Goal: Transaction & Acquisition: Purchase product/service

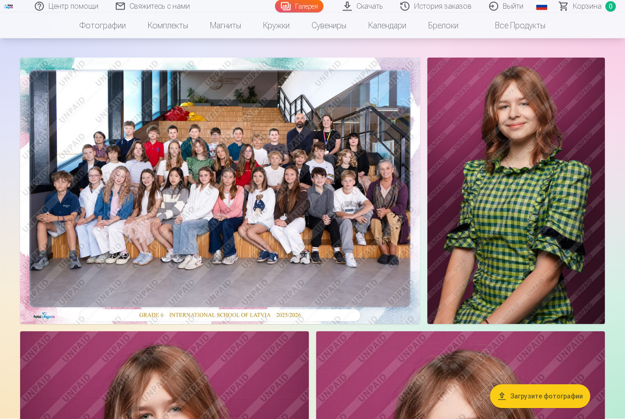
scroll to position [43, 0]
click at [259, 223] on img at bounding box center [220, 191] width 400 height 267
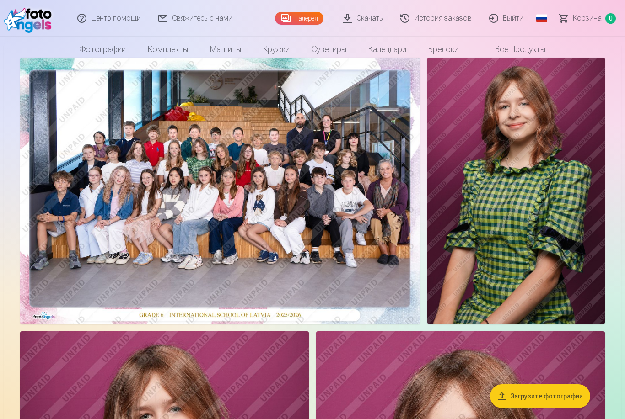
scroll to position [43, 0]
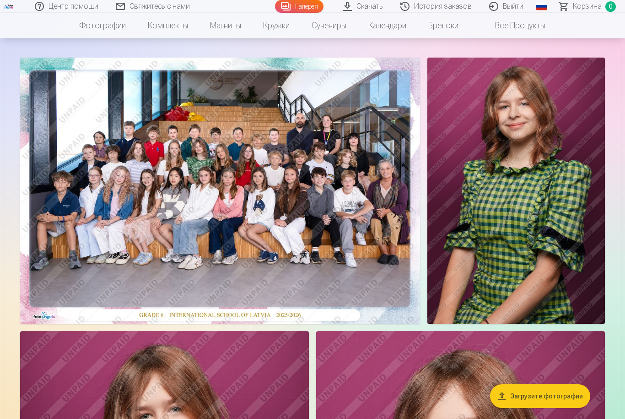
click at [284, 232] on img at bounding box center [220, 191] width 400 height 267
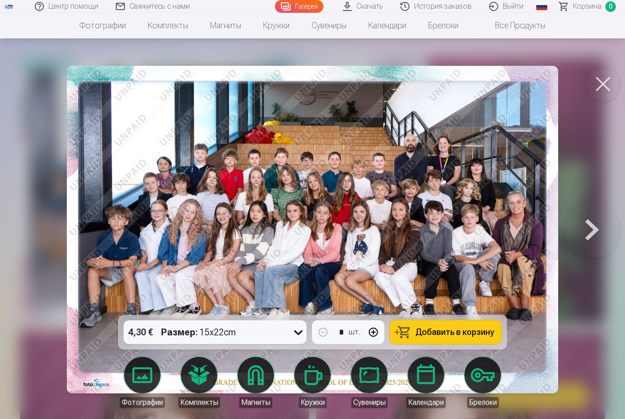
click at [455, 337] on span "Добавить в корзину" at bounding box center [454, 332] width 79 height 8
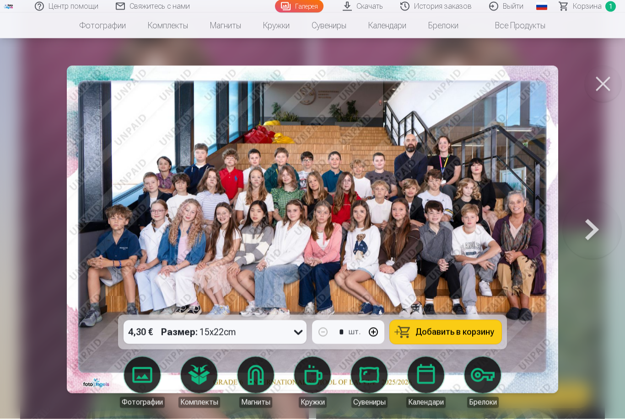
scroll to position [368, 0]
click at [600, 86] on button at bounding box center [602, 84] width 37 height 37
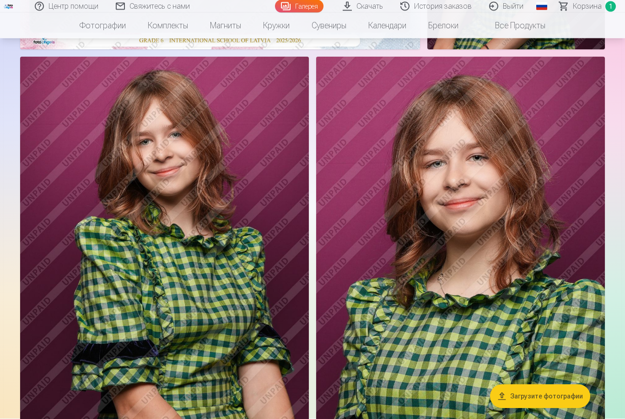
scroll to position [364, 0]
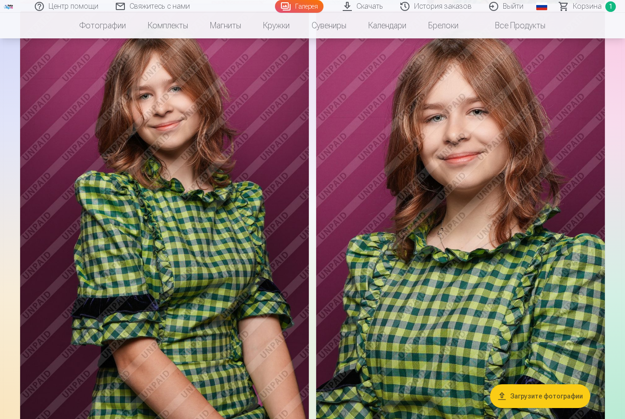
click at [493, 247] on img at bounding box center [460, 227] width 289 height 433
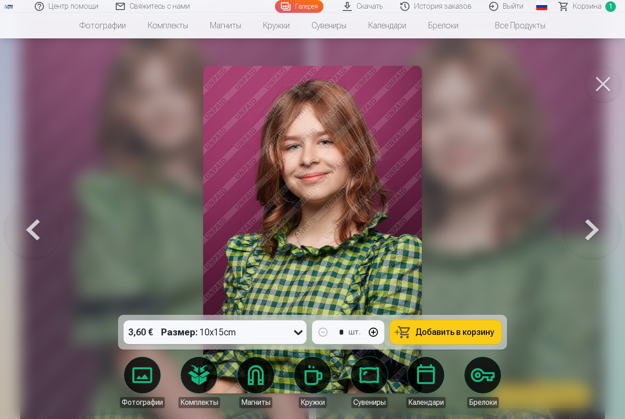
click at [457, 337] on span "Добавить в корзину" at bounding box center [454, 332] width 79 height 8
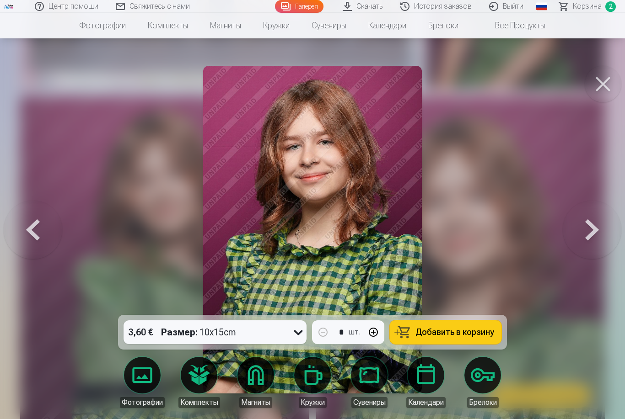
scroll to position [279, 0]
click at [597, 86] on button at bounding box center [602, 84] width 37 height 37
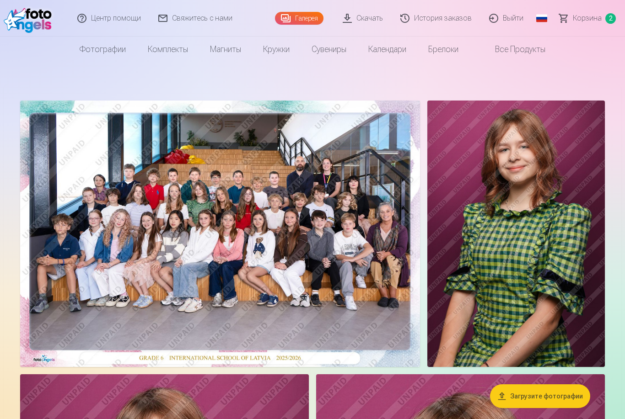
click at [241, 240] on img at bounding box center [220, 234] width 400 height 267
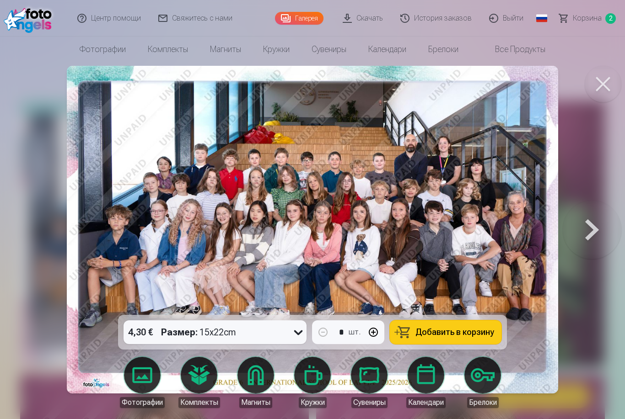
click at [604, 84] on button at bounding box center [602, 84] width 37 height 37
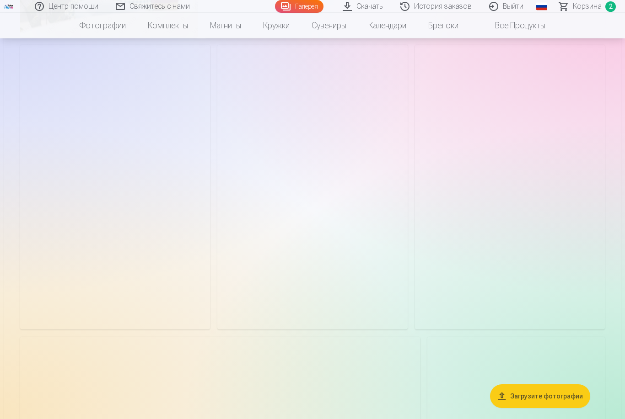
scroll to position [1316, 0]
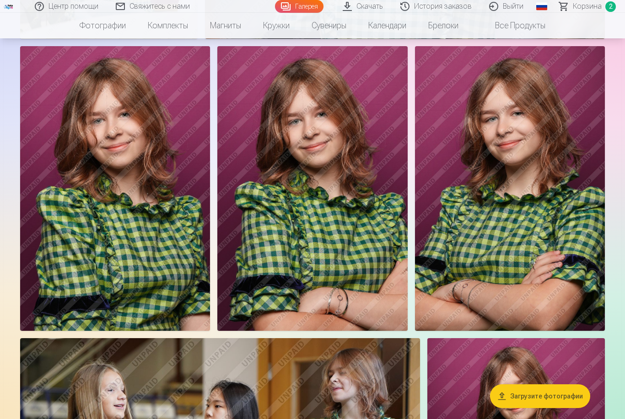
click at [326, 242] on img at bounding box center [312, 188] width 190 height 285
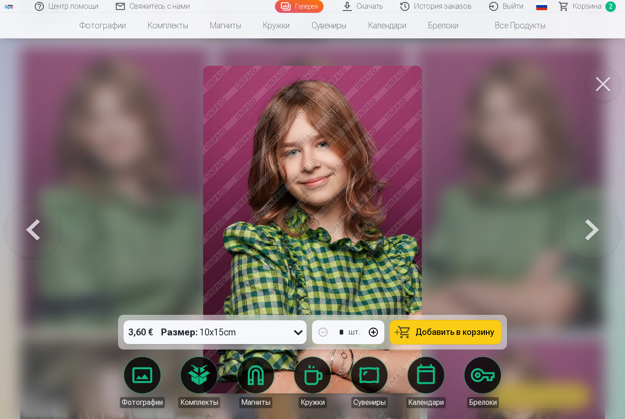
click at [443, 344] on button "Добавить в корзину" at bounding box center [446, 333] width 112 height 24
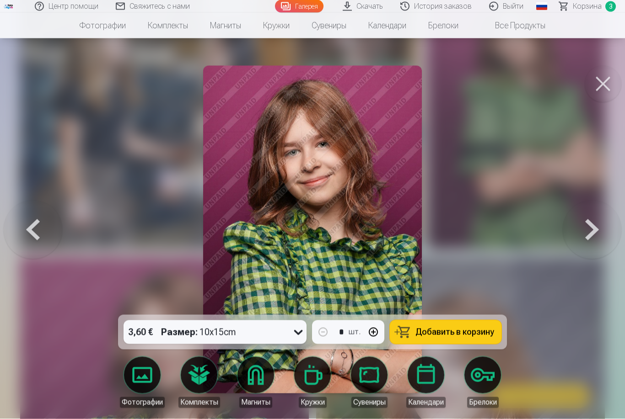
click at [602, 85] on button at bounding box center [602, 84] width 37 height 37
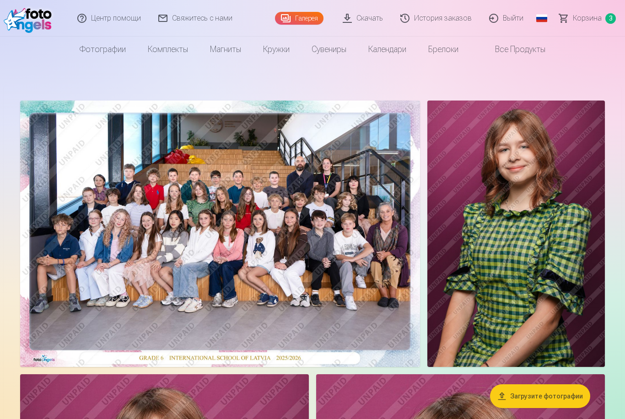
click at [592, 21] on span "Корзина" at bounding box center [587, 18] width 29 height 11
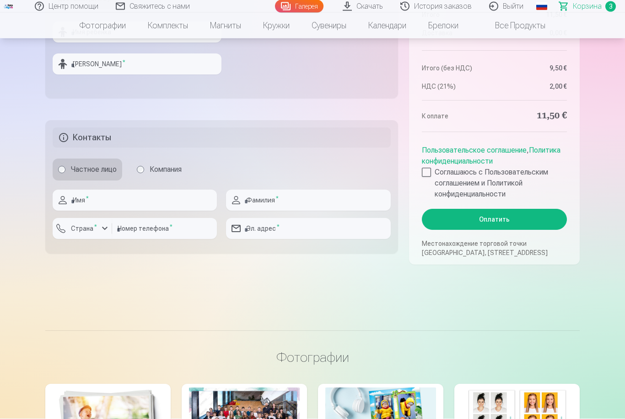
scroll to position [474, 0]
click at [429, 177] on div at bounding box center [426, 172] width 9 height 9
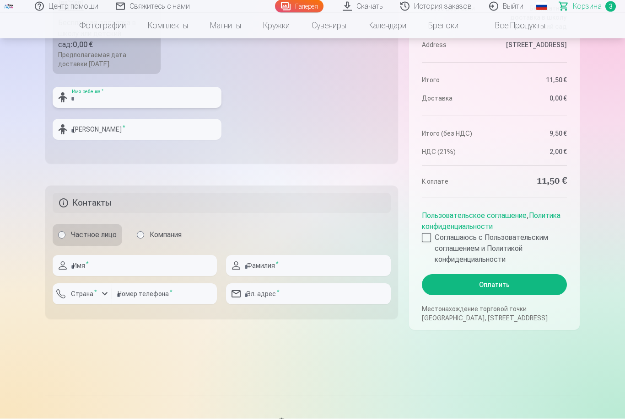
click at [88, 108] on input "text" at bounding box center [137, 97] width 169 height 21
type input "****"
click at [105, 140] on input "text" at bounding box center [137, 129] width 169 height 21
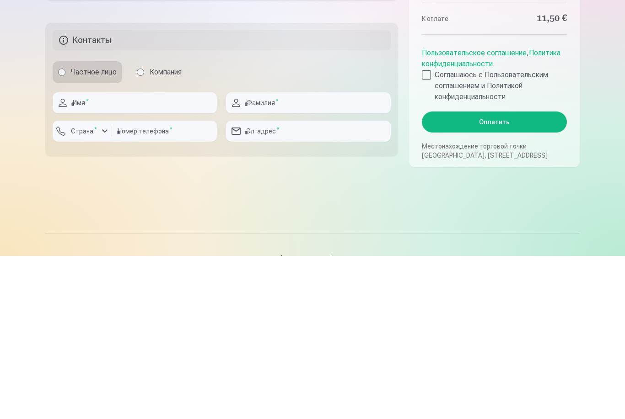
type input "*********"
click at [107, 256] on input "text" at bounding box center [135, 266] width 164 height 21
type input "*"
type input "****"
click at [253, 256] on input "text" at bounding box center [308, 266] width 164 height 21
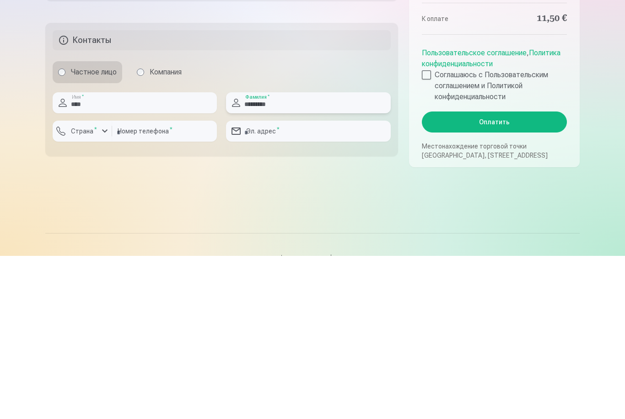
type input "*********"
click at [257, 284] on input "email" at bounding box center [308, 294] width 164 height 21
type input "**********"
click at [95, 289] on sup "*" at bounding box center [95, 292] width 3 height 6
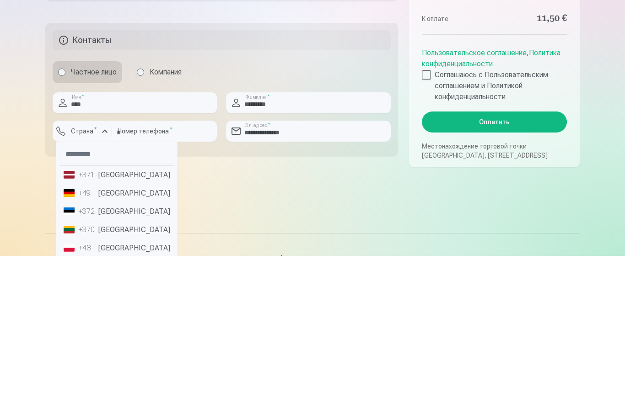
scroll to position [572, 0]
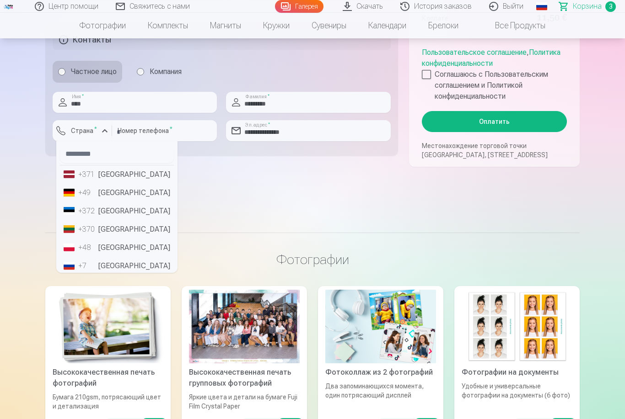
click at [120, 184] on li "+371 [GEOGRAPHIC_DATA]" at bounding box center [117, 175] width 114 height 18
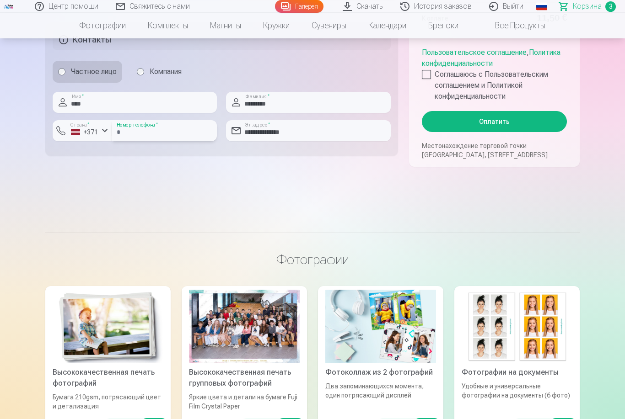
click at [139, 141] on input "number" at bounding box center [164, 130] width 105 height 21
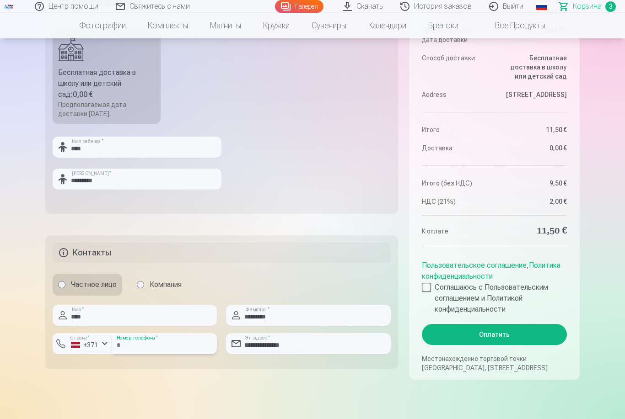
scroll to position [349, 0]
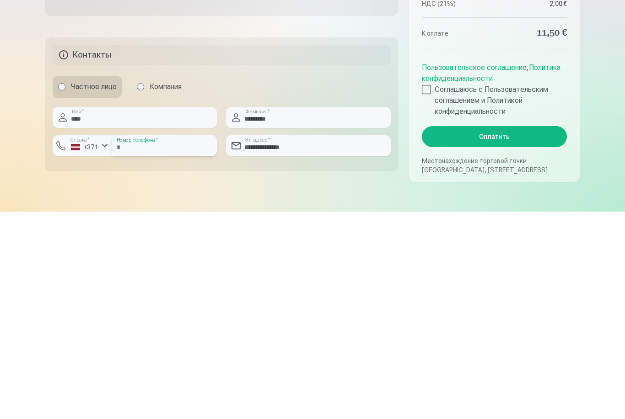
type input "********"
click at [499, 334] on button "Оплатить" at bounding box center [494, 344] width 145 height 21
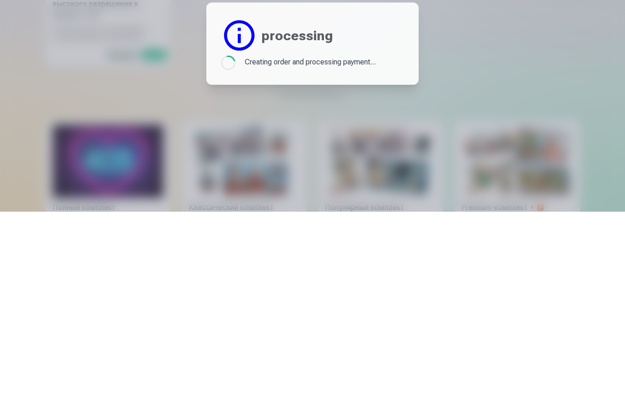
scroll to position [0, 0]
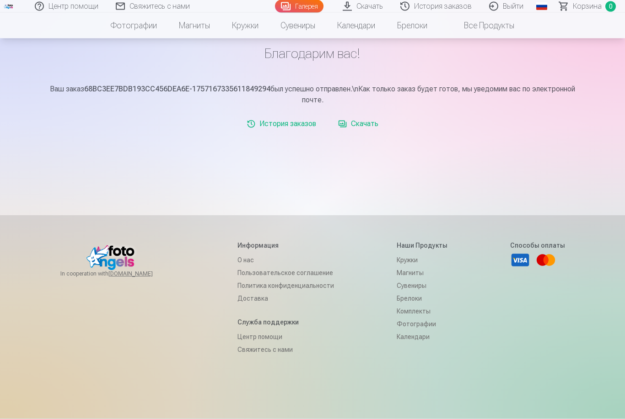
scroll to position [90, 0]
click at [6, 418] on footer "In cooperation with izzipix.com Информация О нас Пользовательское соглашение По…" at bounding box center [312, 341] width 625 height 252
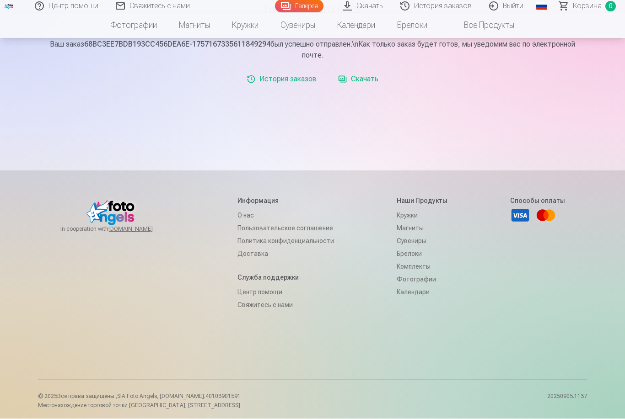
scroll to position [138, 0]
